Goal: Task Accomplishment & Management: Use online tool/utility

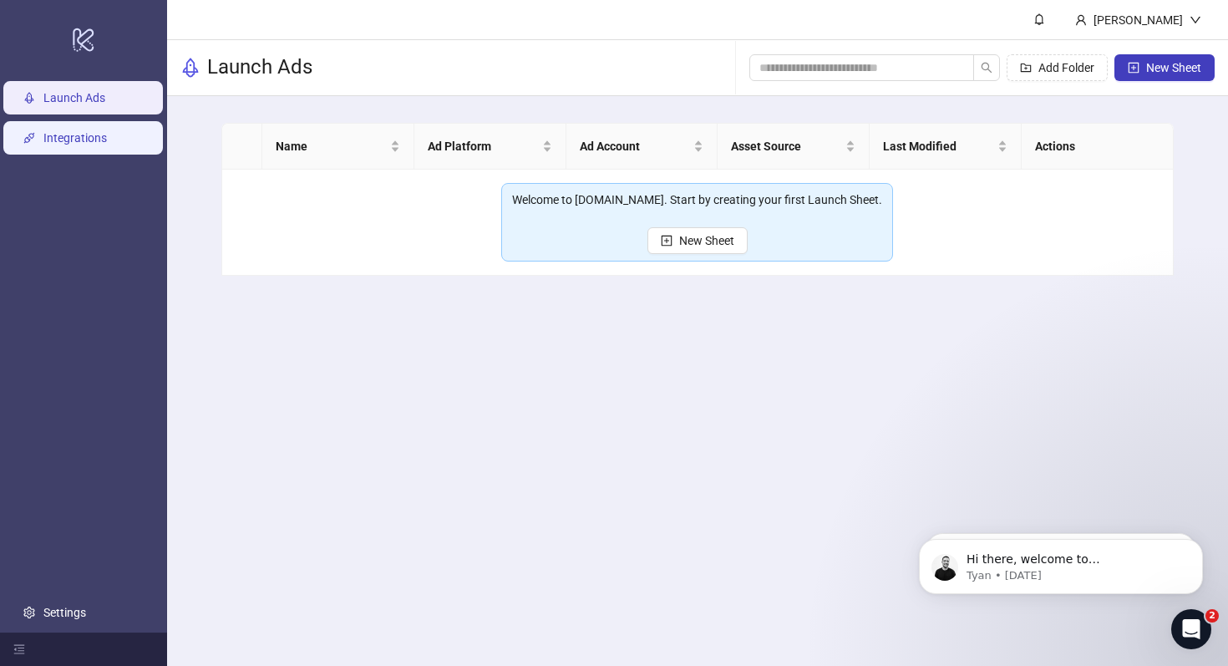
click at [107, 136] on link "Integrations" at bounding box center [75, 137] width 64 height 13
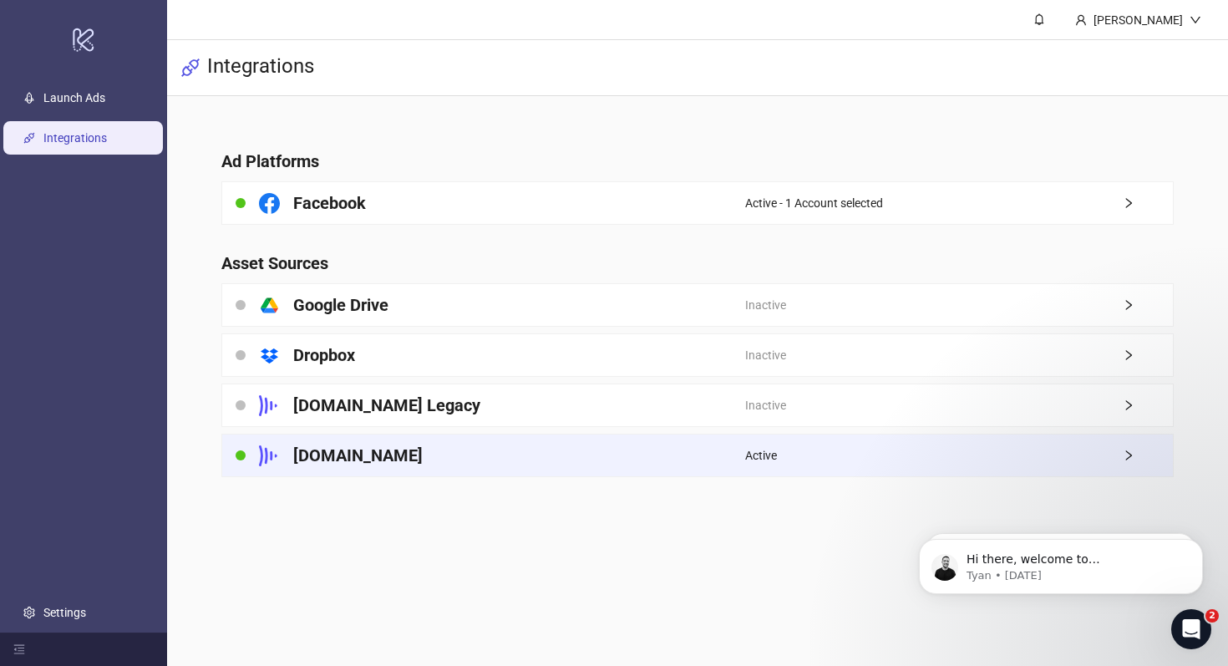
click at [333, 461] on h4 "[DOMAIN_NAME]" at bounding box center [358, 455] width 130 height 23
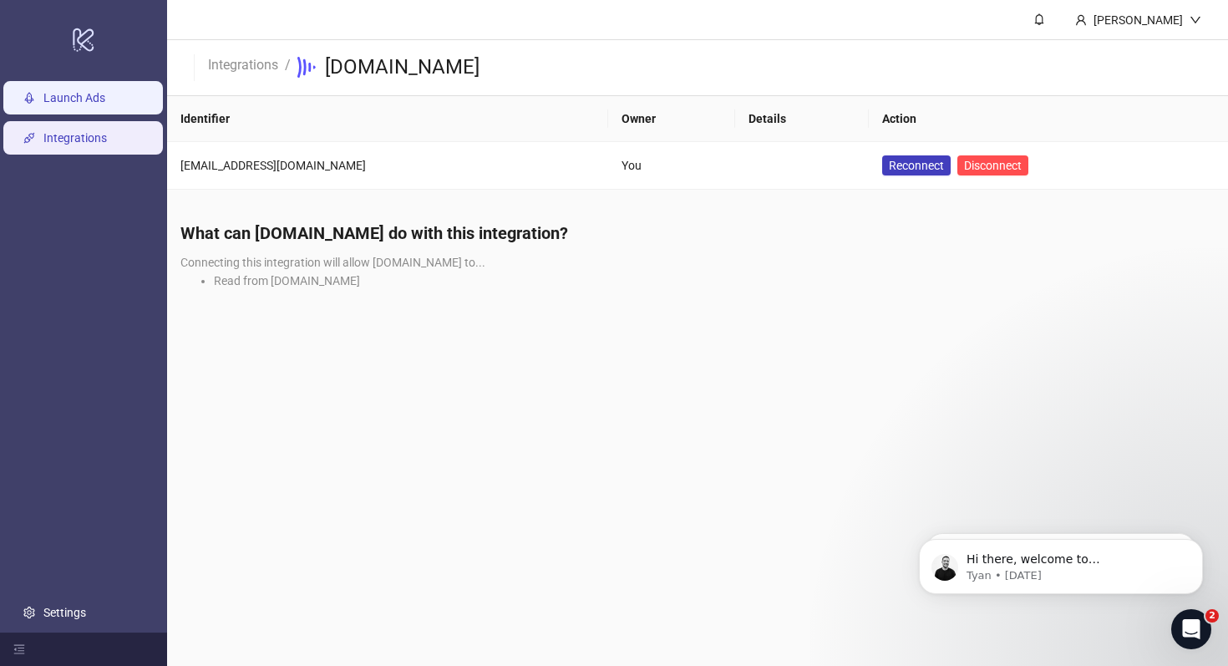
click at [86, 104] on link "Launch Ads" at bounding box center [74, 97] width 62 height 13
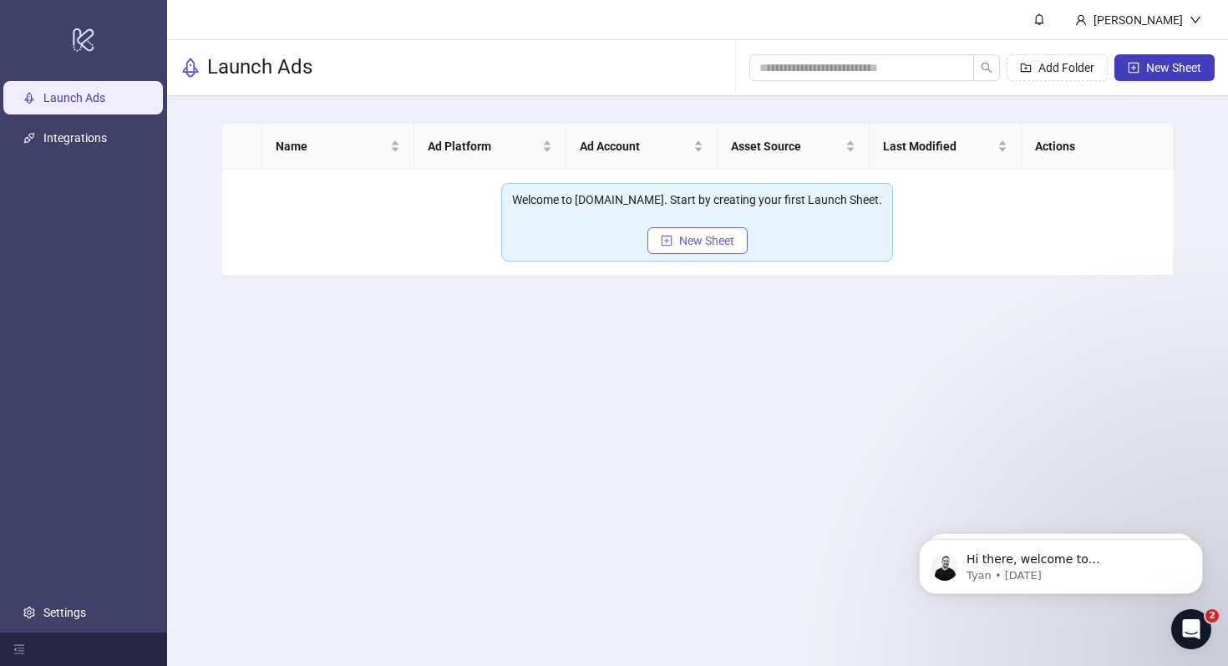
click at [684, 248] on button "New Sheet" at bounding box center [698, 240] width 100 height 27
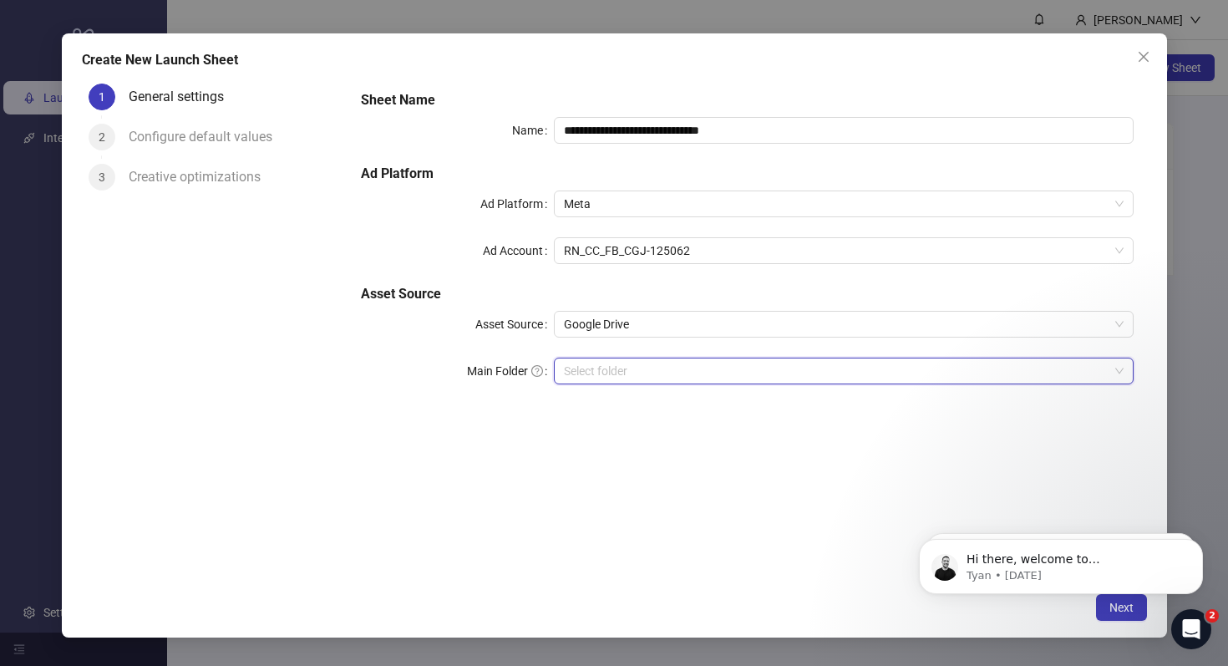
click at [623, 371] on input "Main Folder" at bounding box center [836, 370] width 544 height 25
